Goal: Check status: Check status

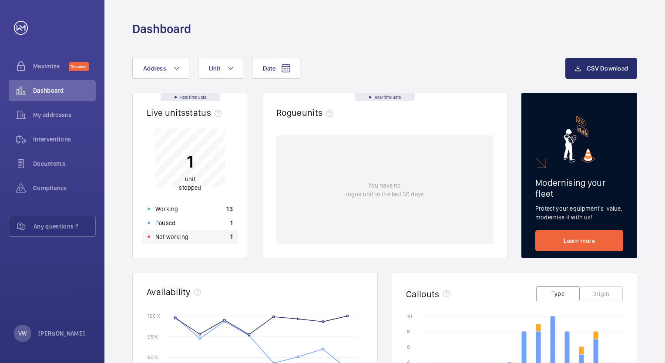
click at [171, 236] on p "Not working" at bounding box center [171, 236] width 33 height 9
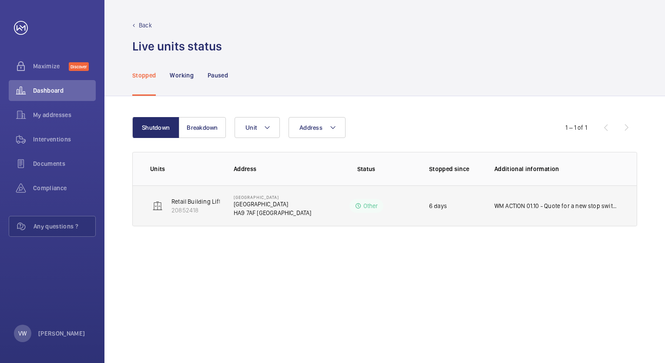
click at [549, 203] on p "WM ACTION 01.10 - Quote for a new stop switch as damaged" at bounding box center [557, 206] width 125 height 9
